Goal: Obtain resource: Download file/media

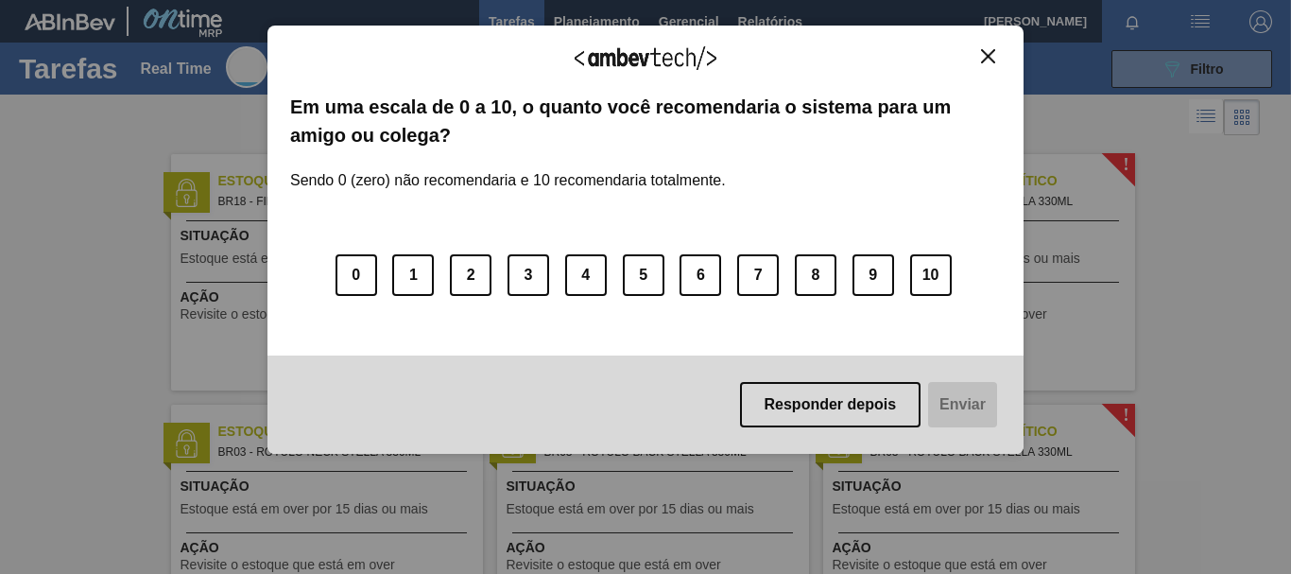
click at [991, 55] on img "Close" at bounding box center [988, 56] width 14 height 14
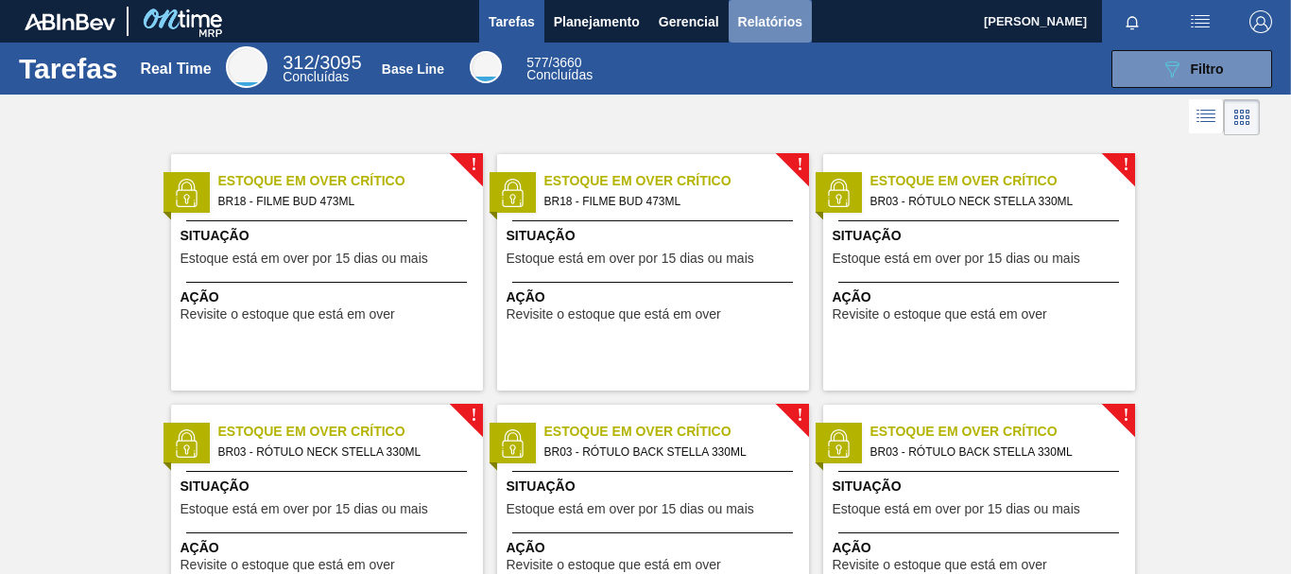
click at [765, 19] on span "Relatórios" at bounding box center [770, 21] width 64 height 23
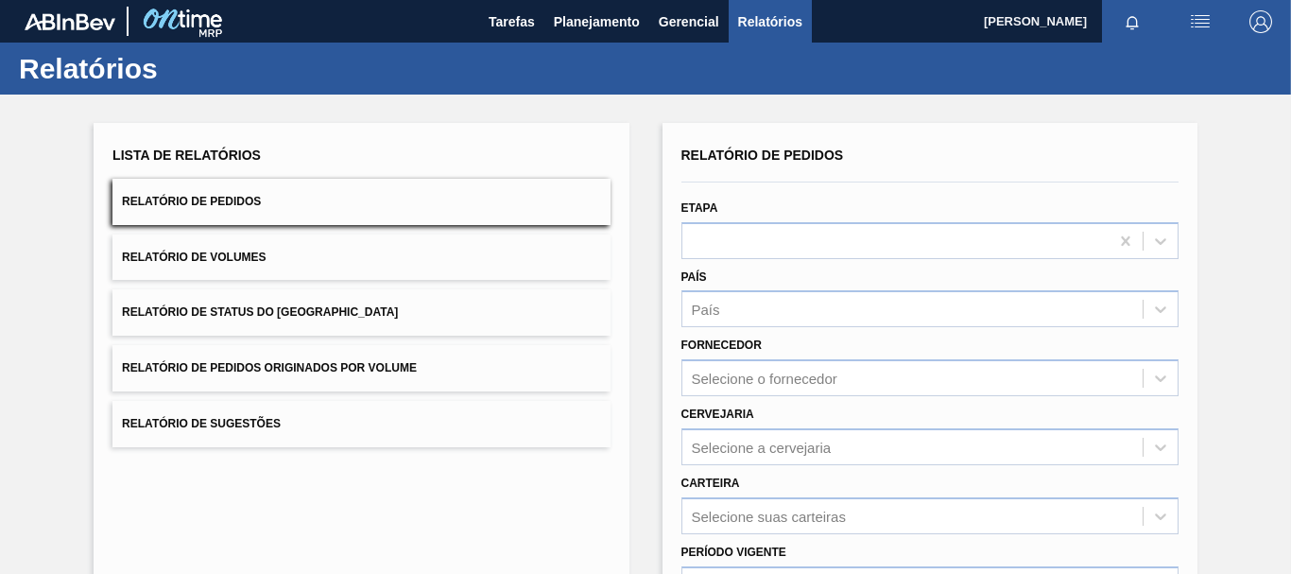
click at [1255, 190] on div "Lista de Relatórios Relatório de Pedidos Relatório de Volumes Relatório de Stat…" at bounding box center [645, 485] width 1291 height 781
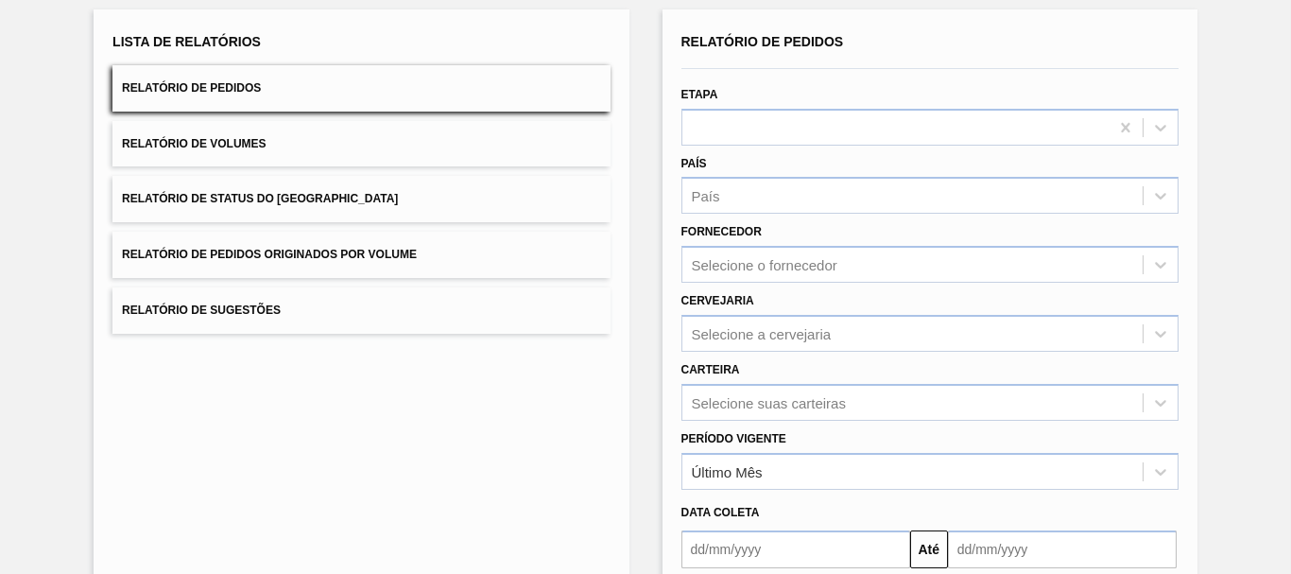
scroll to position [151, 0]
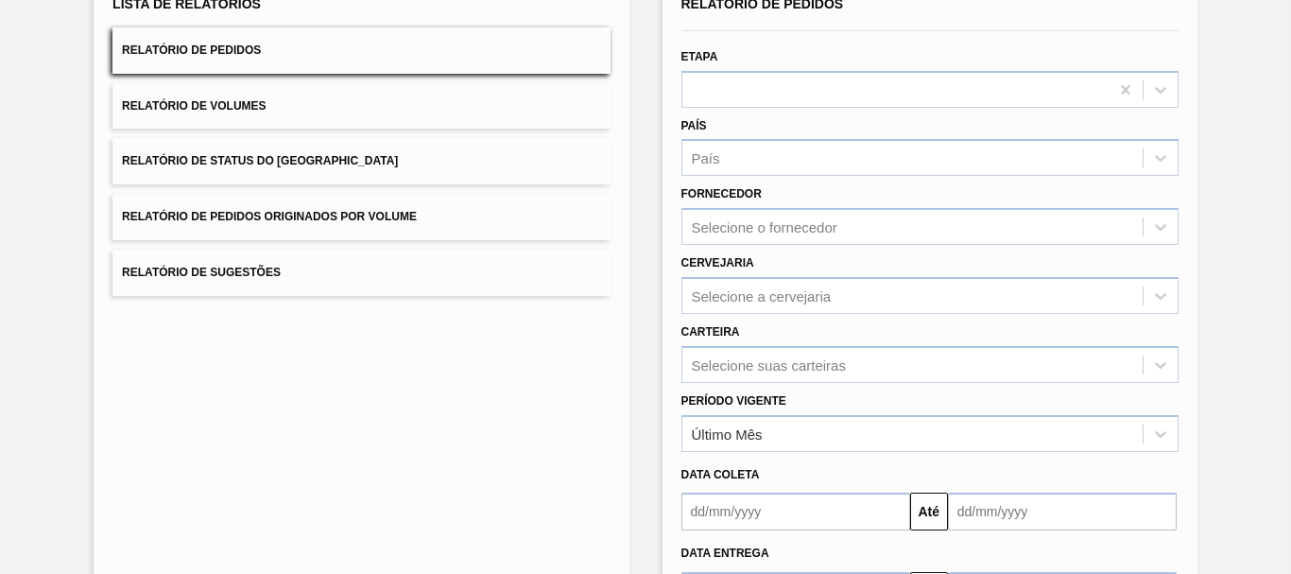
click at [839, 528] on input "text" at bounding box center [796, 512] width 229 height 38
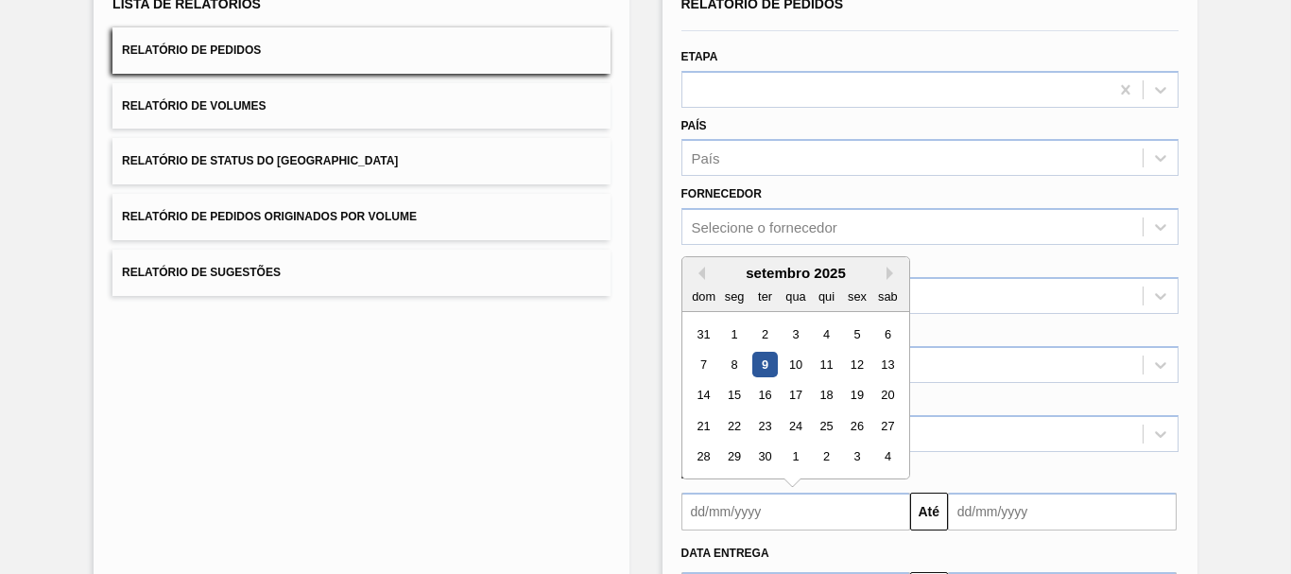
click at [767, 357] on div "9" at bounding box center [765, 365] width 26 height 26
type input "[DATE]"
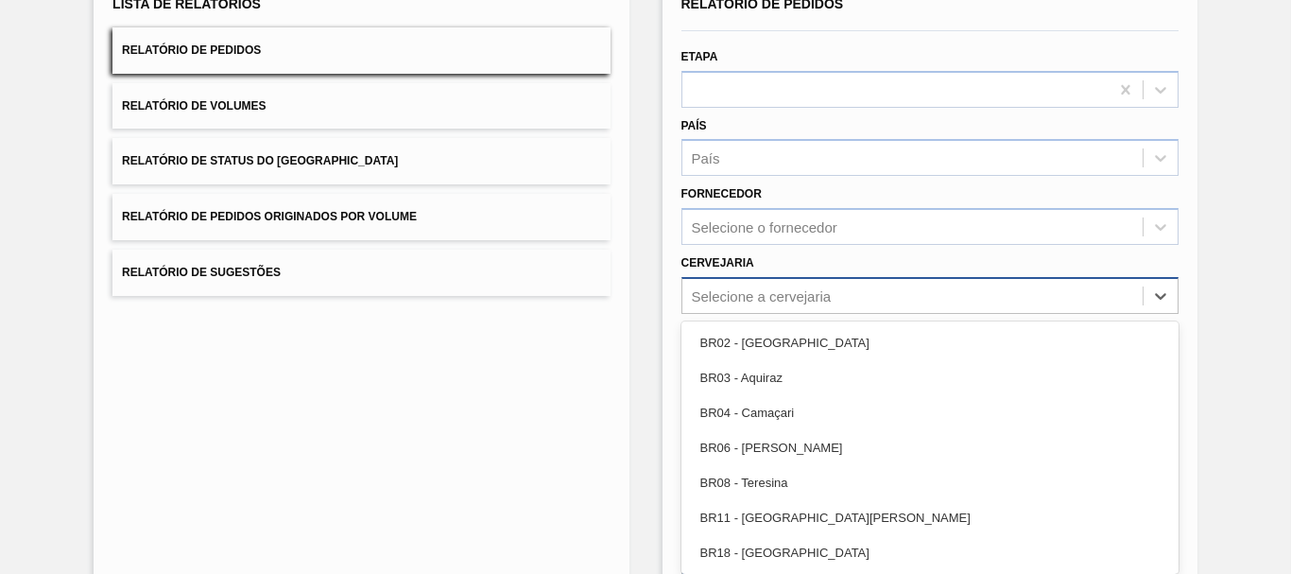
click at [842, 300] on div "Selecione a cervejaria" at bounding box center [913, 295] width 460 height 27
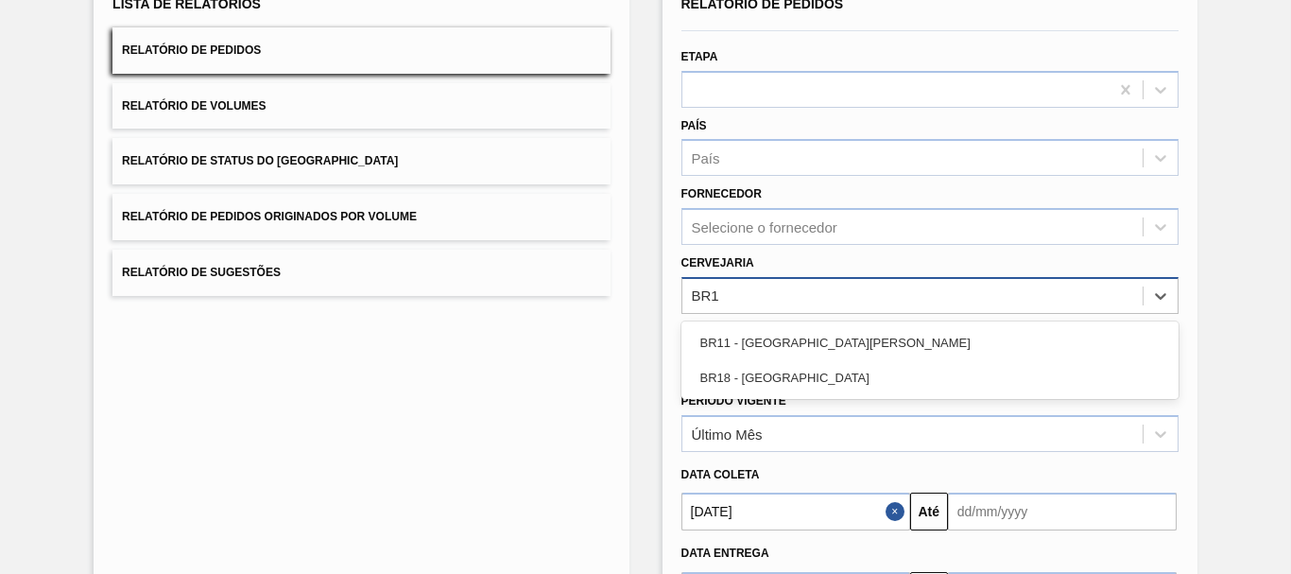
type input "BR18"
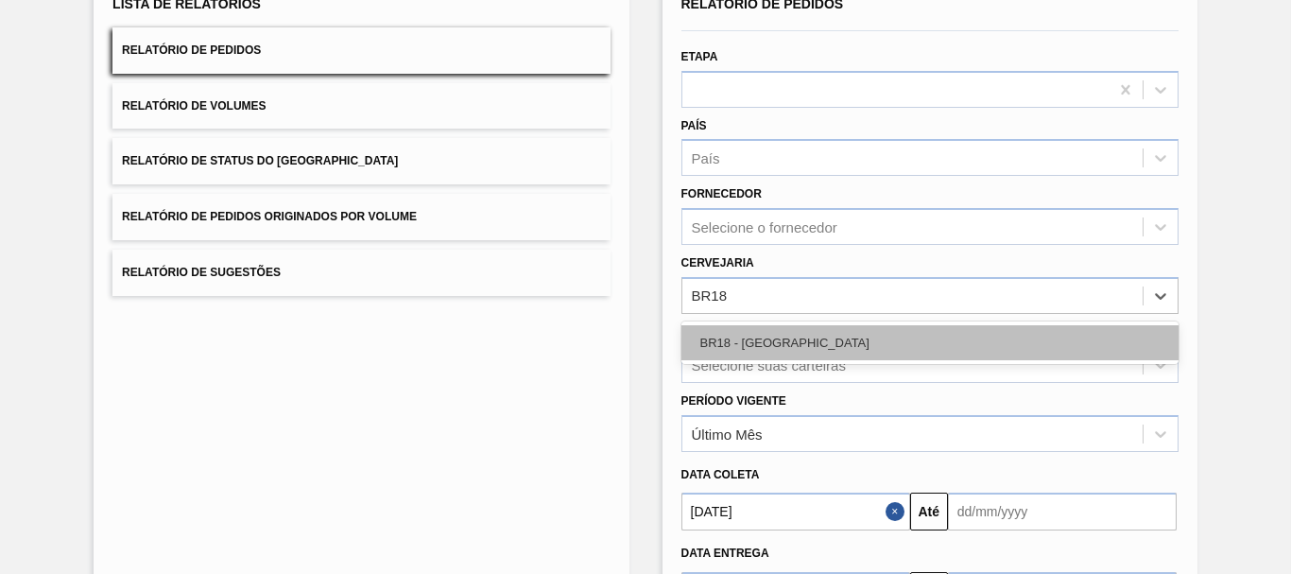
click at [842, 334] on div "BR18 - [GEOGRAPHIC_DATA]" at bounding box center [930, 342] width 497 height 35
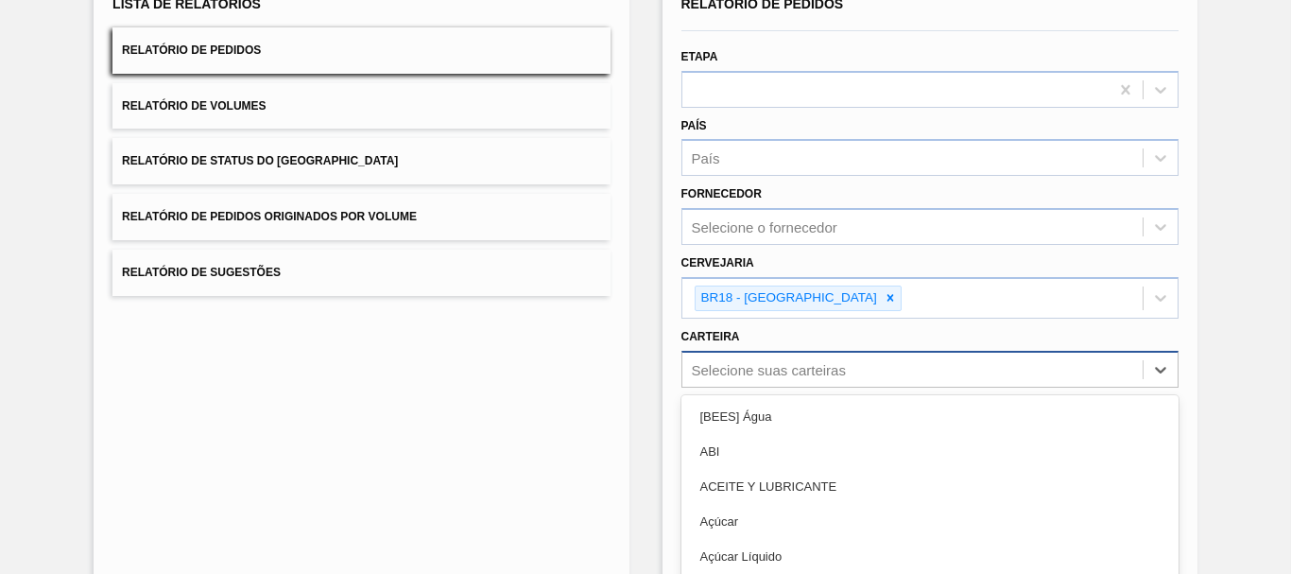
scroll to position [264, 0]
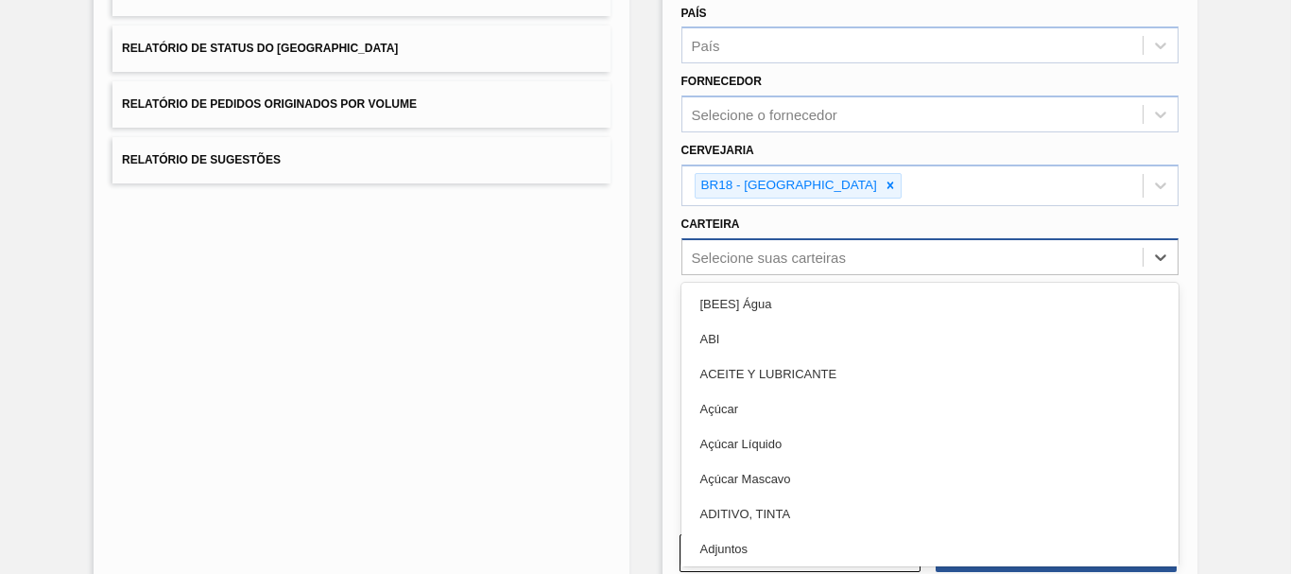
click at [945, 275] on div "option ACEITE Y LUBRICANTE focused, 3 of 101. 101 results available. Use Up and…" at bounding box center [930, 256] width 497 height 37
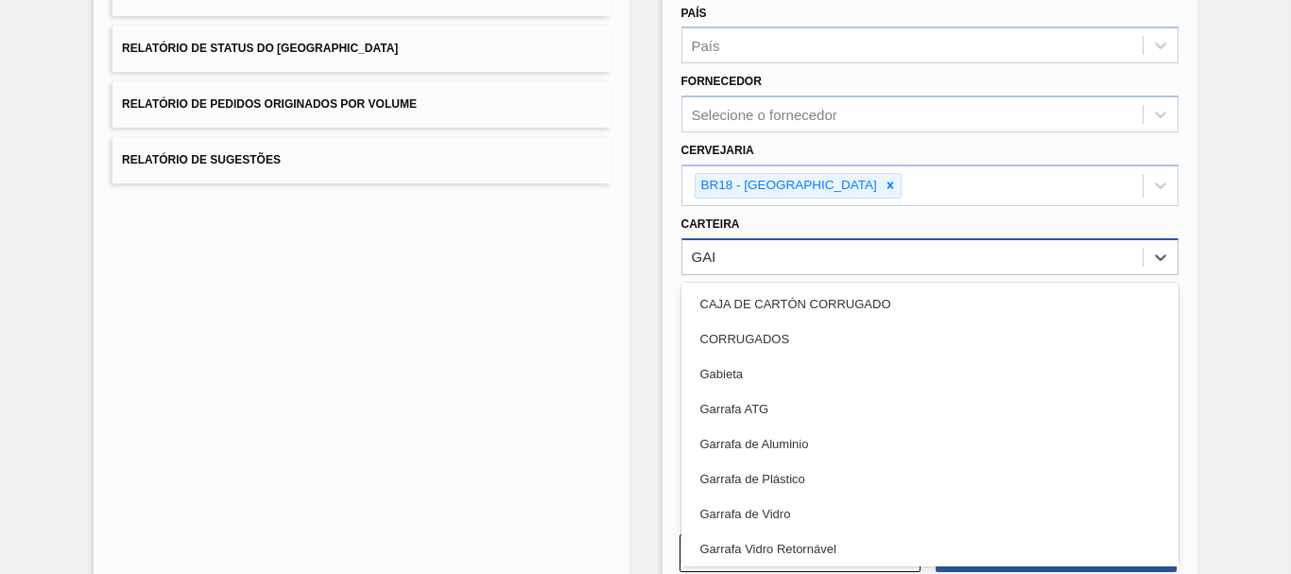
type input "[PERSON_NAME]"
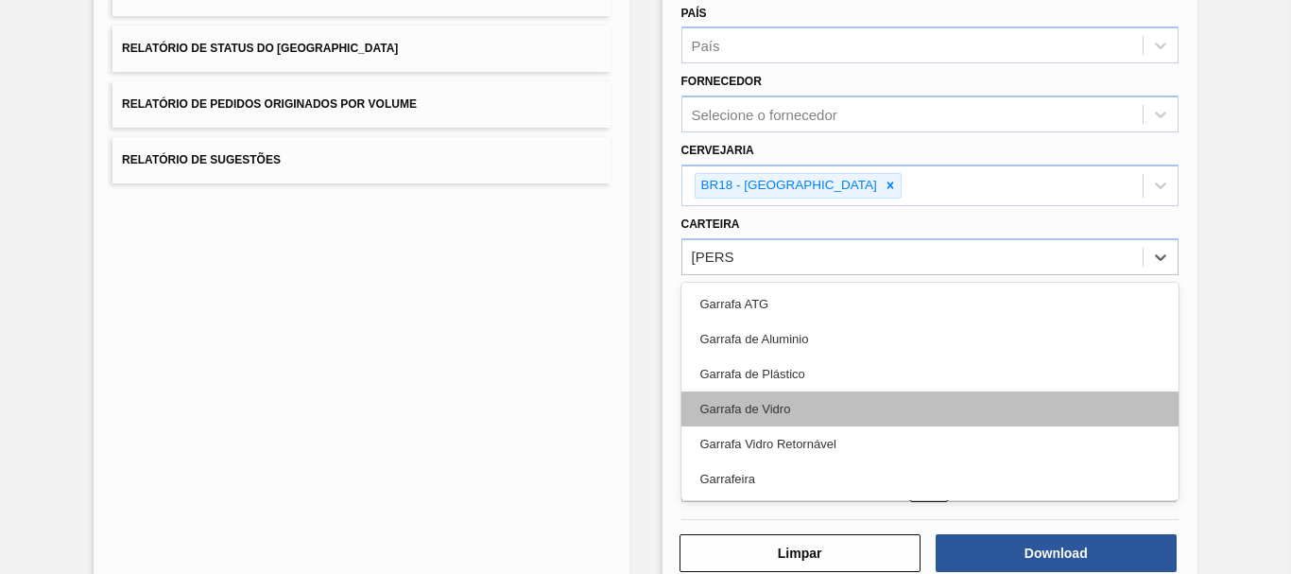
click at [894, 408] on div "Garrafa de Vidro" at bounding box center [930, 408] width 497 height 35
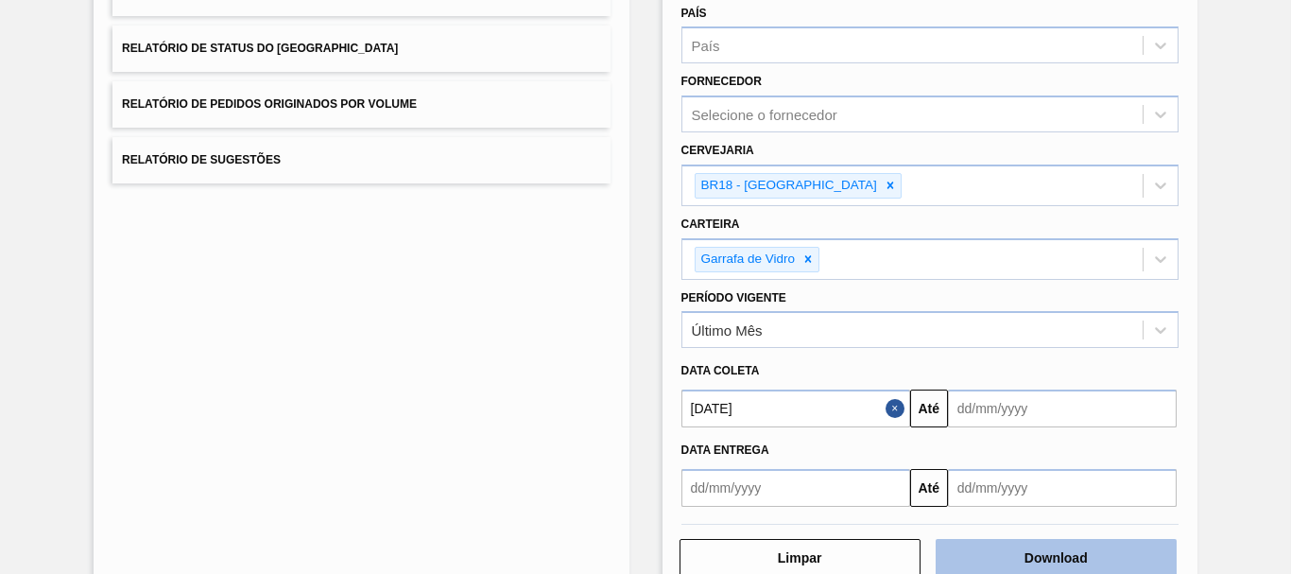
click at [1065, 557] on button "Download" at bounding box center [1056, 558] width 241 height 38
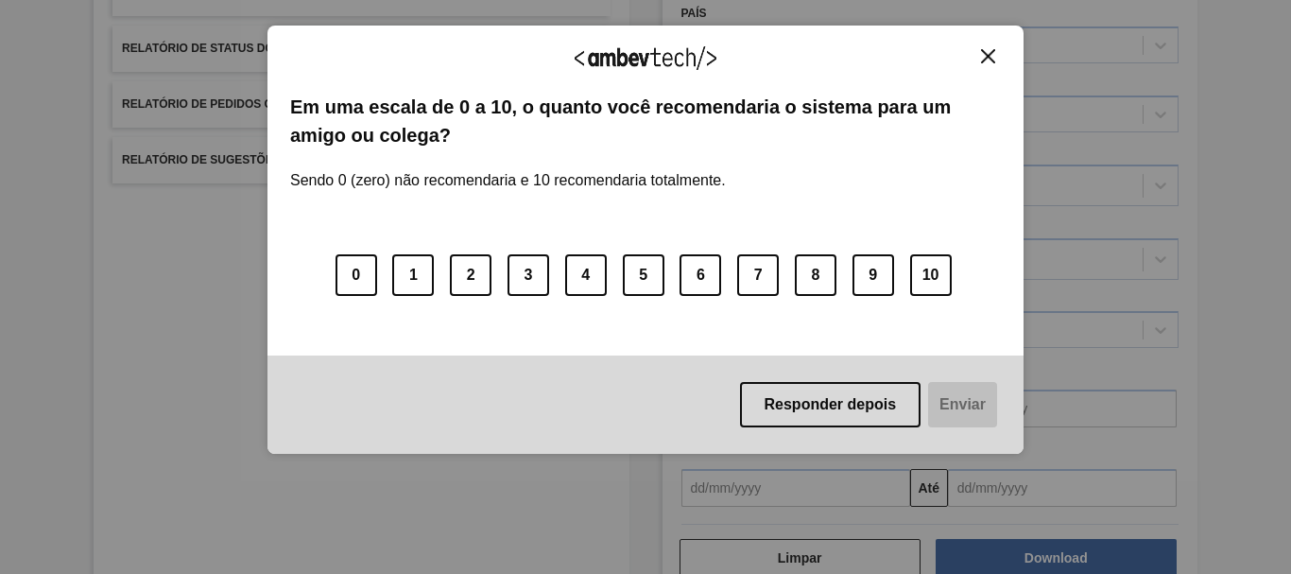
click at [982, 48] on button "Close" at bounding box center [989, 56] width 26 height 16
click at [993, 54] on img "Close" at bounding box center [988, 56] width 14 height 14
